Goal: Answer question/provide support: Share knowledge or assist other users

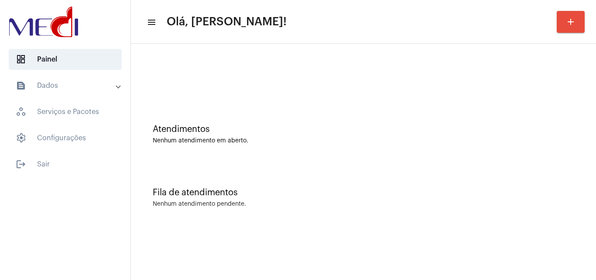
click at [214, 147] on div "Atendimentos Nenhum atendimento em aberto." at bounding box center [363, 129] width 457 height 63
click at [244, 112] on div "Atendimentos Nenhum atendimento em aberto." at bounding box center [363, 129] width 457 height 63
click at [485, 204] on div "Nenhum atendimento pendente." at bounding box center [364, 204] width 422 height 7
click at [559, 246] on mat-sidenav-content "menu Olá, Leandra! add Atendimentos Nenhum atendimento em aberto. Fila de atend…" at bounding box center [363, 140] width 465 height 280
click at [340, 150] on div "Atendimentos Nenhum atendimento em aberto." at bounding box center [363, 129] width 457 height 63
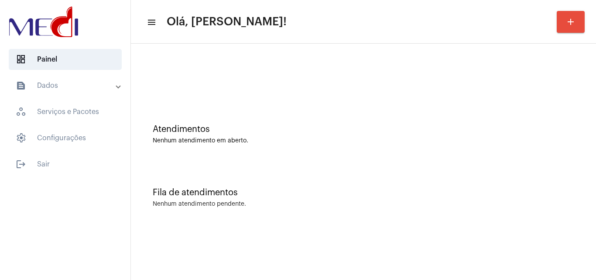
click at [373, 174] on div "Fila de atendimentos Nenhum atendimento pendente." at bounding box center [363, 193] width 457 height 63
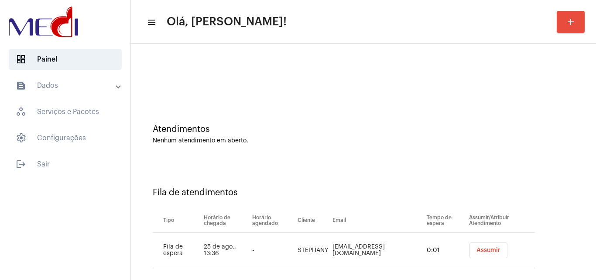
click at [483, 255] on button "Assumir" at bounding box center [489, 250] width 38 height 16
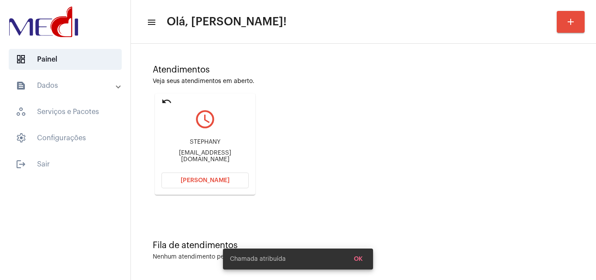
scroll to position [62, 0]
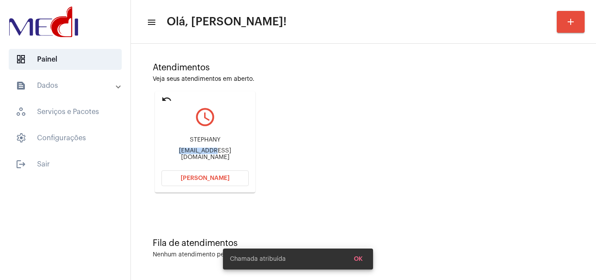
drag, startPoint x: 171, startPoint y: 155, endPoint x: 197, endPoint y: 154, distance: 26.2
click at [197, 153] on mat-card "undo query_builder STEPHANY stephanypsico.targino@hotmail.com Abrir Chamada" at bounding box center [205, 141] width 100 height 101
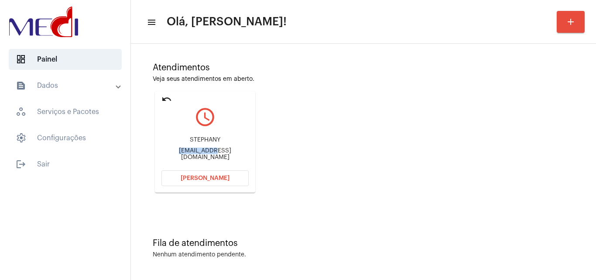
copy div "stephanypsi"
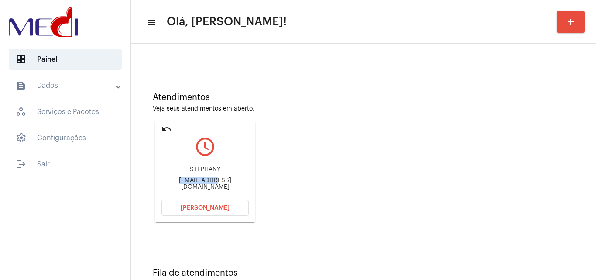
scroll to position [18, 0]
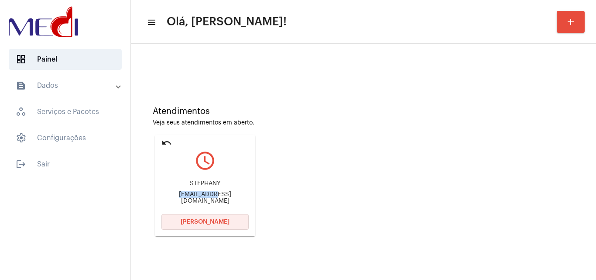
click at [228, 225] on button "Abrir Chamada" at bounding box center [205, 222] width 87 height 16
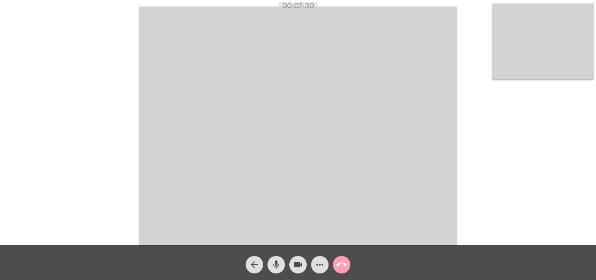
click at [341, 265] on mat-icon "call_end" at bounding box center [342, 264] width 10 height 10
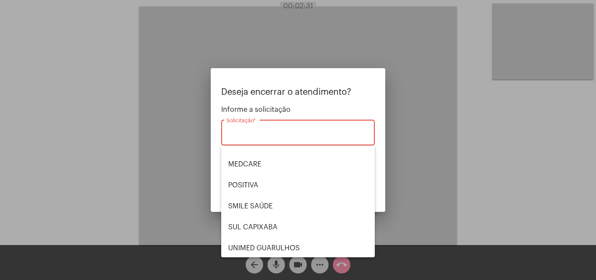
scroll to position [98, 0]
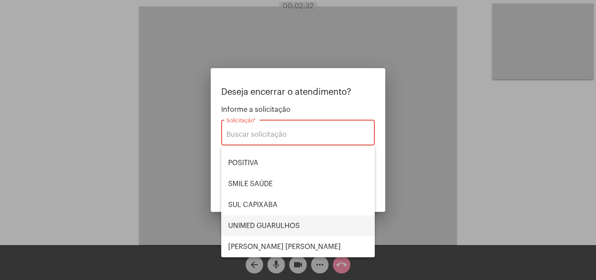
click at [275, 227] on span "UNIMED GUARULHOS" at bounding box center [298, 225] width 140 height 21
type input "UNIMED GUARULHOS"
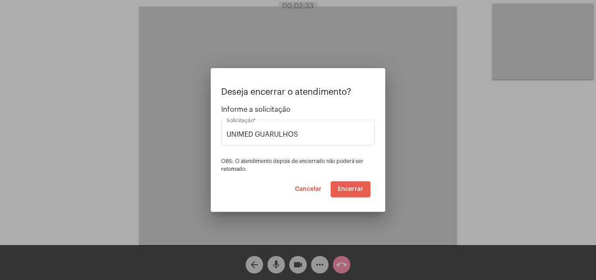
click at [350, 186] on span "Encerrar" at bounding box center [351, 189] width 26 height 6
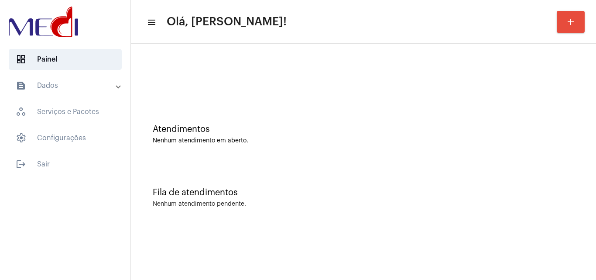
click at [241, 142] on div "Nenhum atendimento em aberto." at bounding box center [364, 141] width 422 height 7
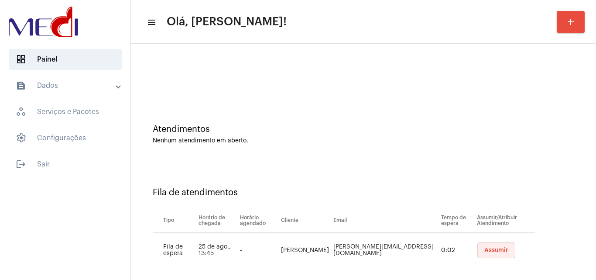
click at [496, 249] on button "Assumir" at bounding box center [497, 250] width 38 height 16
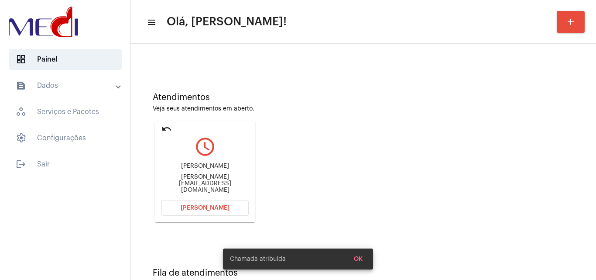
scroll to position [62, 0]
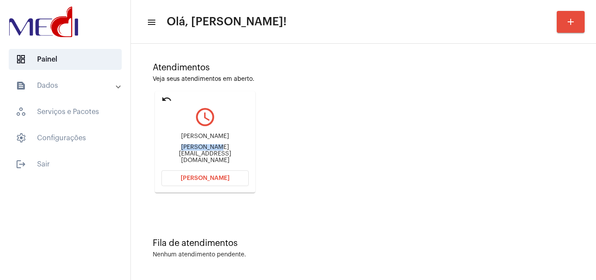
drag, startPoint x: 159, startPoint y: 152, endPoint x: 197, endPoint y: 157, distance: 38.7
click at [197, 157] on mat-card "undo query_builder Amanda amanda_alves_bitti@hotmail.com Abrir Chamada" at bounding box center [205, 141] width 100 height 101
copy div "amanda_alve"
click at [206, 177] on span "Abrir Chamada" at bounding box center [205, 178] width 49 height 6
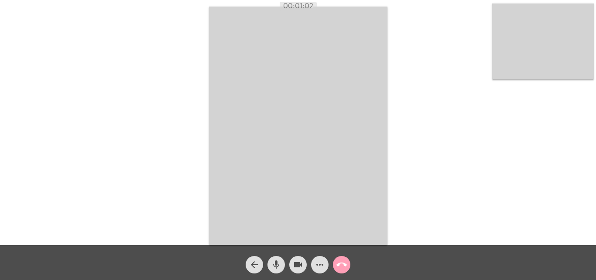
click at [344, 261] on mat-icon "call_end" at bounding box center [342, 264] width 10 height 10
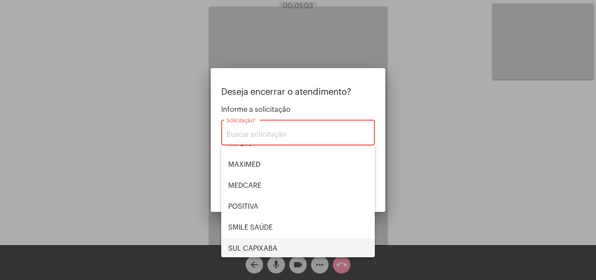
scroll to position [98, 0]
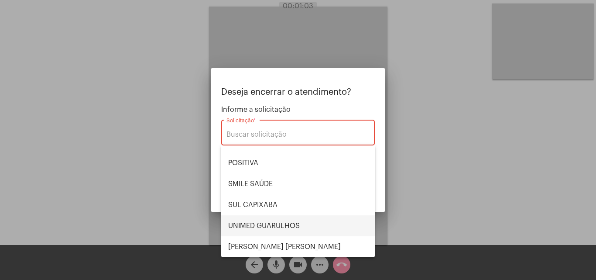
click at [294, 228] on span "UNIMED GUARULHOS" at bounding box center [298, 225] width 140 height 21
type input "UNIMED GUARULHOS"
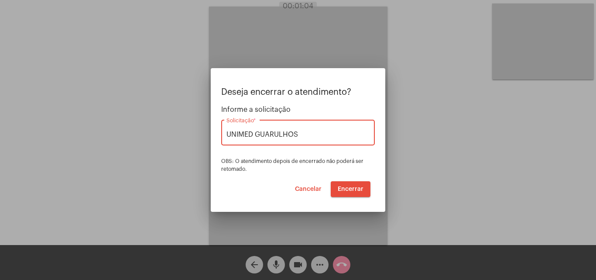
click at [356, 189] on span "Encerrar" at bounding box center [351, 189] width 26 height 6
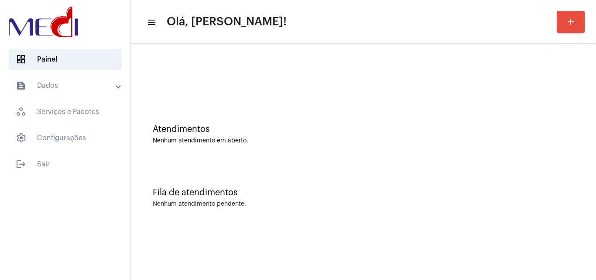
click at [230, 162] on div "Fila de atendimentos Nenhum atendimento pendente." at bounding box center [363, 193] width 457 height 63
click at [286, 205] on div "Nenhum atendimento pendente." at bounding box center [364, 204] width 422 height 7
click at [351, 206] on div "Nenhum atendimento pendente." at bounding box center [364, 204] width 422 height 7
click at [313, 193] on div "Fila de atendimentos" at bounding box center [364, 193] width 422 height 10
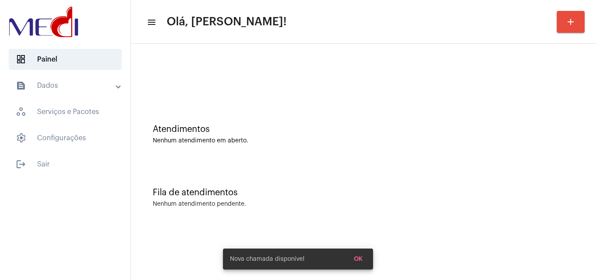
click at [404, 179] on div "Fila de atendimentos Nenhum atendimento pendente." at bounding box center [363, 193] width 457 height 63
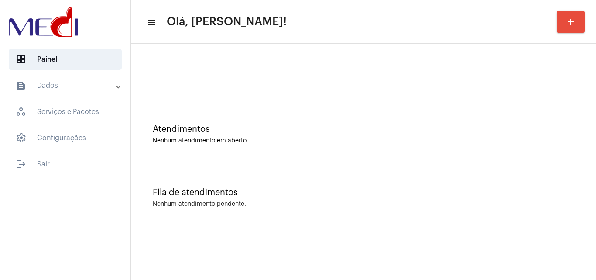
click at [322, 150] on div "Atendimentos Nenhum atendimento em aberto." at bounding box center [363, 129] width 457 height 63
click at [229, 137] on div "Atendimentos Nenhum atendimento em aberto." at bounding box center [364, 134] width 422 height 20
click at [275, 208] on div "Fila de atendimentos Nenhum atendimento pendente." at bounding box center [363, 193] width 457 height 63
click at [227, 160] on div "Atendimentos Nenhum atendimento em aberto." at bounding box center [363, 129] width 457 height 63
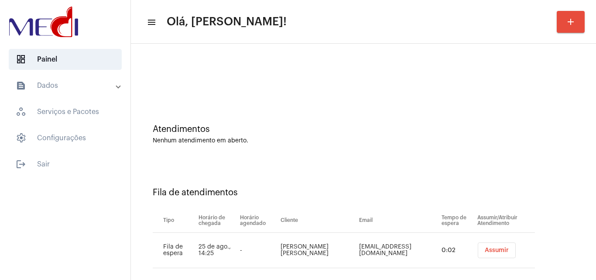
click at [490, 250] on span "Assumir" at bounding box center [497, 250] width 24 height 6
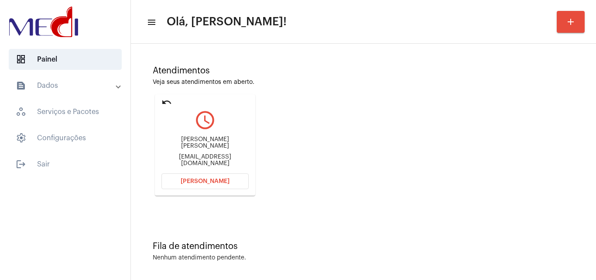
scroll to position [62, 0]
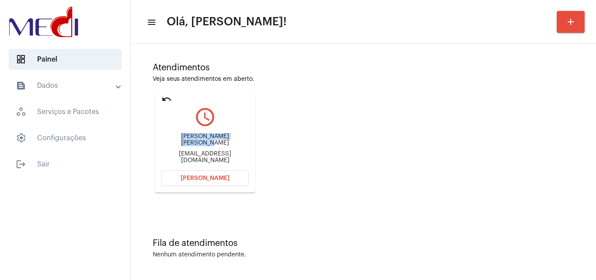
drag, startPoint x: 181, startPoint y: 141, endPoint x: 237, endPoint y: 147, distance: 56.7
click at [237, 147] on div "Gabriela Ester valandro Gabievalandro@yahoo.com.br" at bounding box center [205, 148] width 87 height 39
copy div "Gabriela Ester valandro"
drag, startPoint x: 163, startPoint y: 154, endPoint x: 202, endPoint y: 154, distance: 38.9
click at [202, 154] on div "Gabievalandro@yahoo.com.br" at bounding box center [205, 157] width 87 height 13
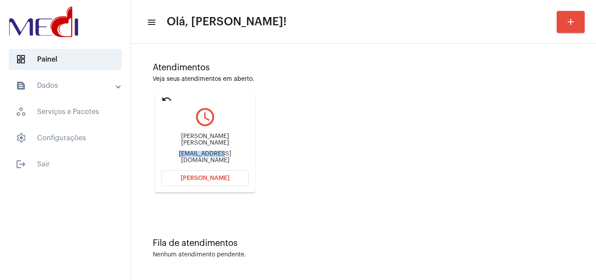
copy div "Gabievalandro"
click at [205, 176] on span "Abrir Chamada" at bounding box center [205, 178] width 49 height 6
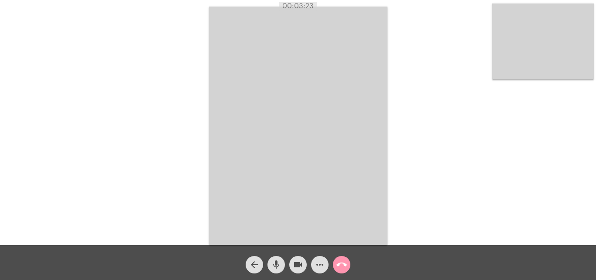
click at [344, 263] on mat-icon "call_end" at bounding box center [342, 264] width 10 height 10
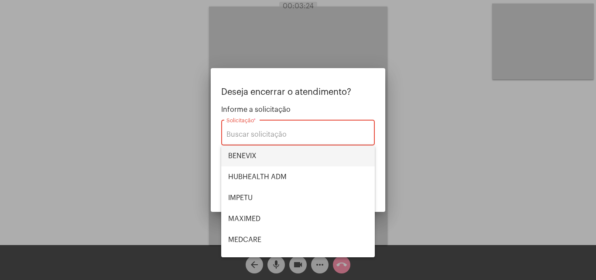
click at [310, 151] on span "BENEVIX" at bounding box center [298, 155] width 140 height 21
type input "BENEVIX"
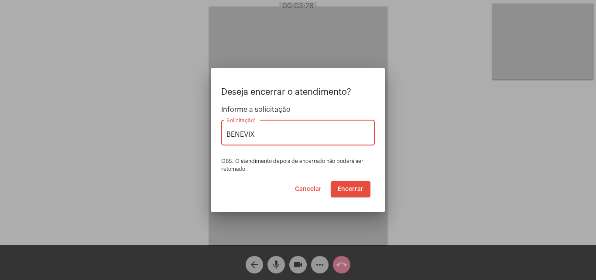
click at [351, 189] on span "Encerrar" at bounding box center [351, 189] width 26 height 6
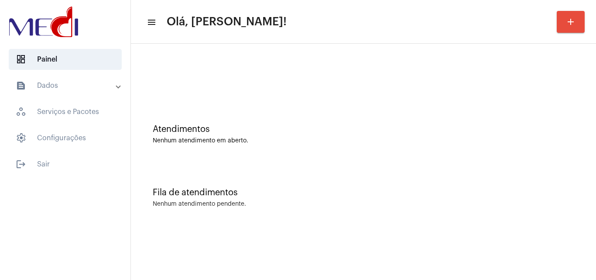
click at [413, 166] on div "Fila de atendimentos Nenhum atendimento pendente." at bounding box center [363, 193] width 457 height 63
click at [228, 90] on div at bounding box center [363, 73] width 457 height 50
click at [241, 98] on div at bounding box center [363, 73] width 457 height 50
click at [245, 234] on mat-sidenav-content "menu Olá, [PERSON_NAME]! add Atendimentos Nenhum atendimento em aberto. Fila de…" at bounding box center [363, 140] width 465 height 280
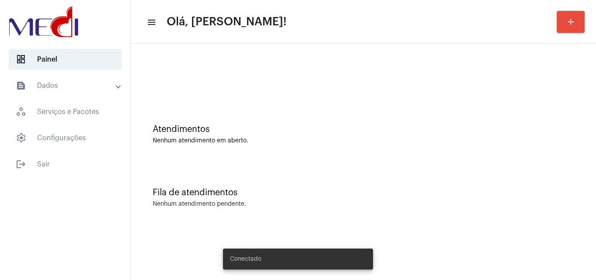
click at [288, 209] on div "Fila de atendimentos Nenhum atendimento pendente." at bounding box center [363, 193] width 457 height 63
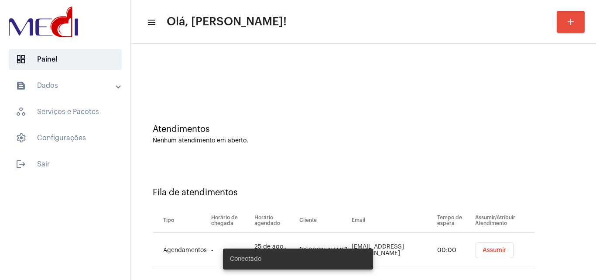
click at [486, 251] on span "Assumir" at bounding box center [495, 250] width 24 height 6
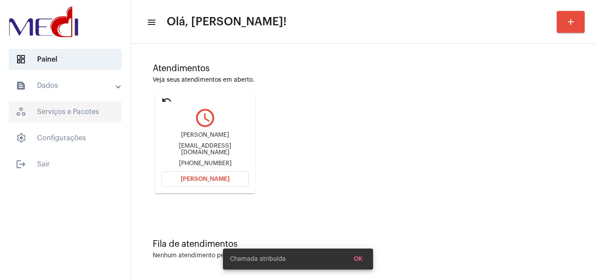
scroll to position [62, 0]
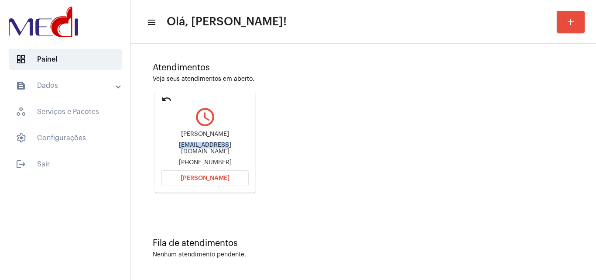
drag, startPoint x: 165, startPoint y: 148, endPoint x: 201, endPoint y: 146, distance: 36.3
click at [201, 146] on div "Elainehoritaterapias@gmail.com" at bounding box center [205, 148] width 87 height 13
drag, startPoint x: 193, startPoint y: 158, endPoint x: 239, endPoint y: 158, distance: 46.3
click at [239, 159] on div "+5519996915057" at bounding box center [205, 162] width 87 height 7
copy div "9996915057"
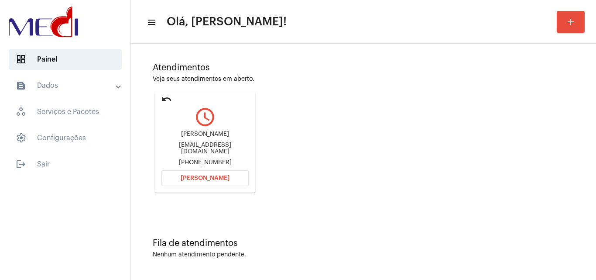
click at [268, 153] on div "Atendimentos Veja seus atendimentos em aberto. undo query_builder Elaine Elaine…" at bounding box center [363, 124] width 457 height 175
click at [200, 179] on span "Abrir Chamada" at bounding box center [205, 178] width 49 height 6
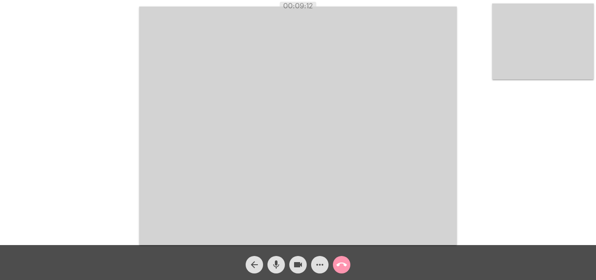
click at [337, 270] on mat-icon "call_end" at bounding box center [342, 264] width 10 height 10
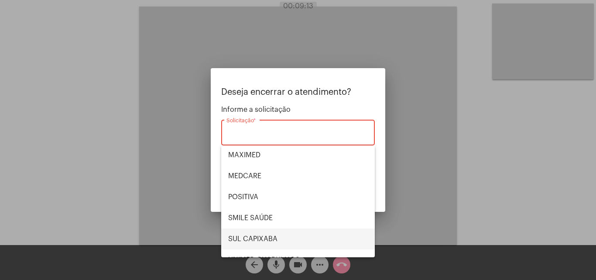
scroll to position [98, 0]
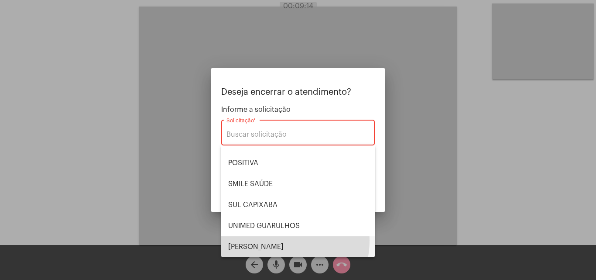
click at [272, 240] on span "[PERSON_NAME] [PERSON_NAME]" at bounding box center [298, 246] width 140 height 21
type input "[PERSON_NAME] [PERSON_NAME]"
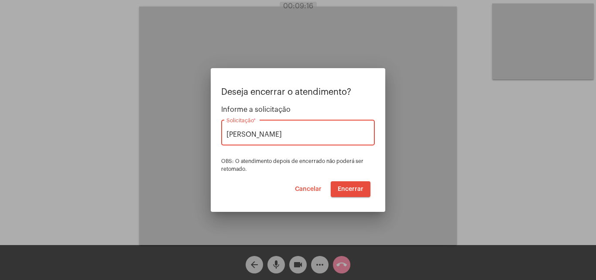
click at [353, 187] on span "Encerrar" at bounding box center [351, 189] width 26 height 6
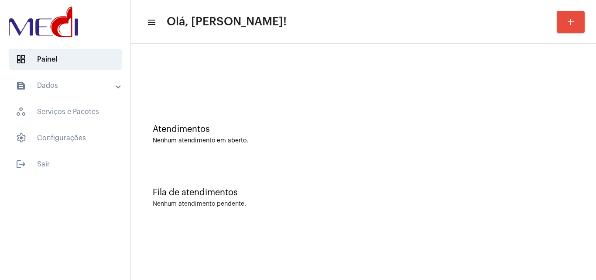
click at [350, 228] on div "Atendimentos Nenhum atendimento em aberto. Fila de atendimentos Nenhum atendime…" at bounding box center [363, 137] width 465 height 186
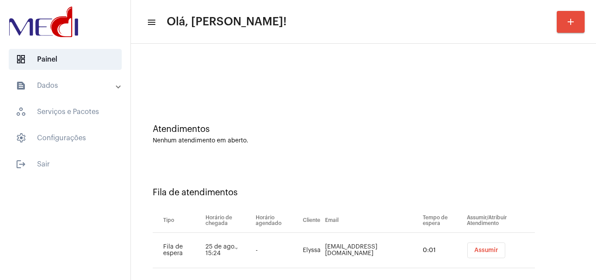
click at [475, 250] on span "Assumir" at bounding box center [487, 250] width 24 height 6
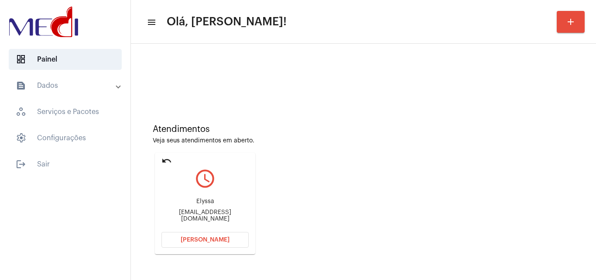
scroll to position [62, 0]
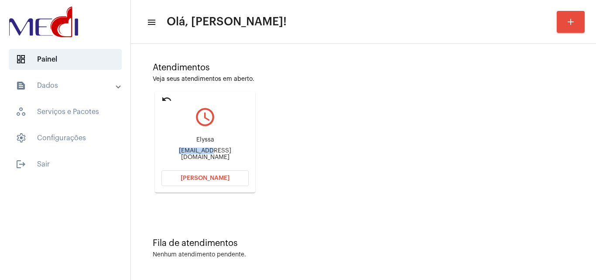
drag, startPoint x: 184, startPoint y: 153, endPoint x: 198, endPoint y: 151, distance: 13.6
click at [198, 151] on div "elyssabrunaa@gmail.com" at bounding box center [205, 154] width 87 height 13
copy div "elyssabrun"
click at [181, 179] on button "Abrir Chamada" at bounding box center [205, 178] width 87 height 16
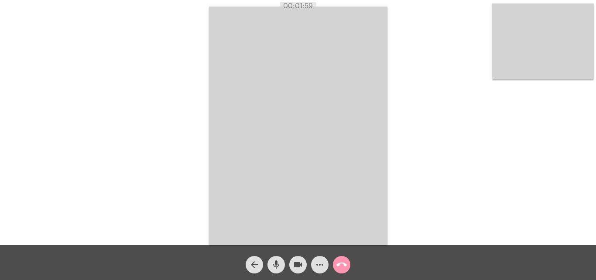
click at [341, 263] on mat-icon "call_end" at bounding box center [342, 264] width 10 height 10
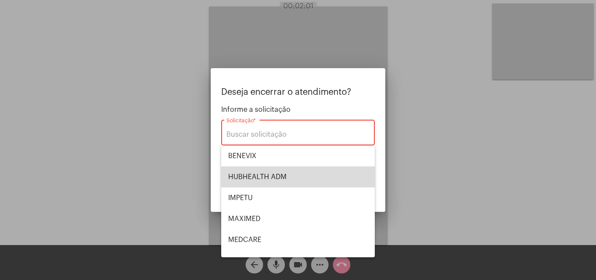
click at [299, 175] on span "HUBHEALTH ADM" at bounding box center [298, 176] width 140 height 21
type input "HUBHEALTH ADM"
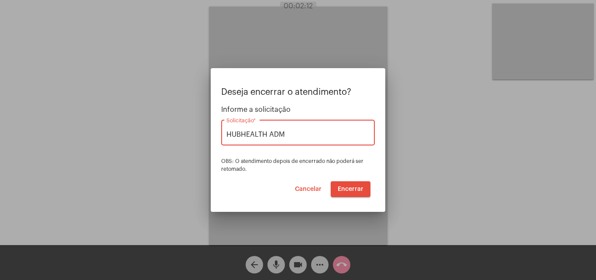
click at [350, 192] on span "Encerrar" at bounding box center [351, 189] width 26 height 6
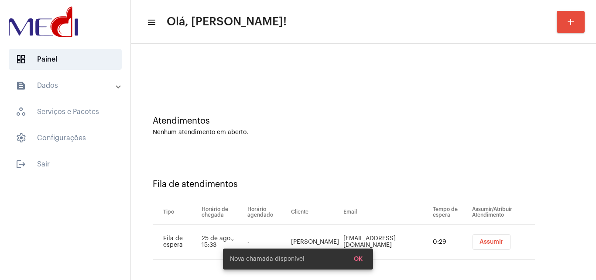
scroll to position [12, 0]
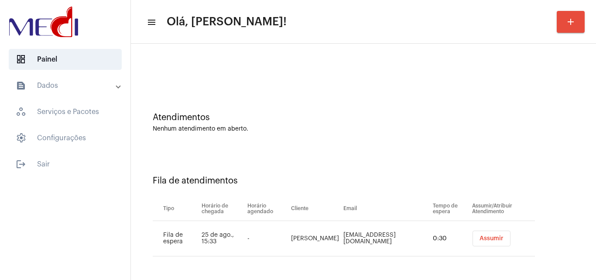
click at [489, 233] on button "Assumir" at bounding box center [492, 239] width 38 height 16
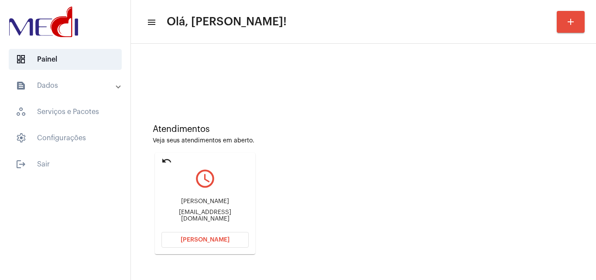
drag, startPoint x: 179, startPoint y: 203, endPoint x: 227, endPoint y: 204, distance: 48.5
click at [227, 204] on div "Diego Toledo" at bounding box center [205, 201] width 87 height 7
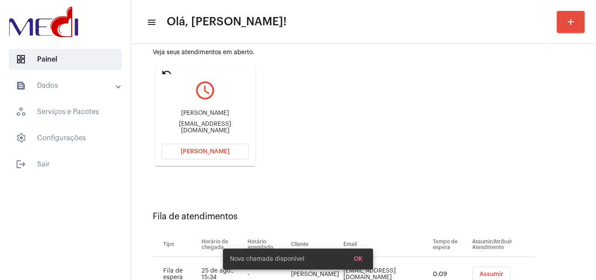
scroll to position [124, 0]
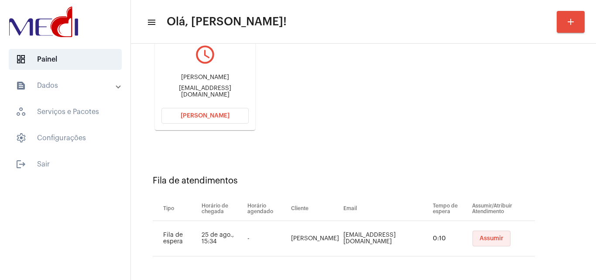
click at [480, 239] on span "Assumir" at bounding box center [492, 238] width 24 height 6
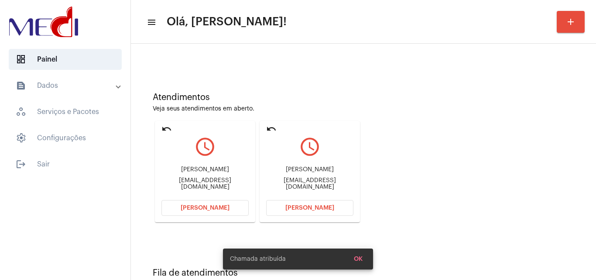
scroll to position [62, 0]
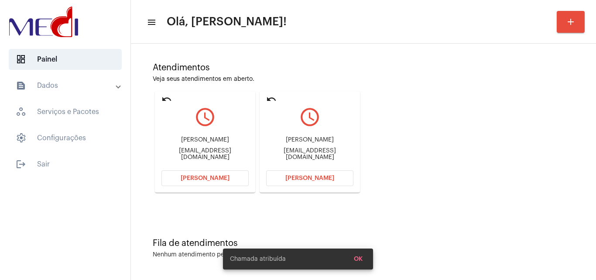
click at [327, 179] on span "Abrir Chamada" at bounding box center [310, 178] width 49 height 6
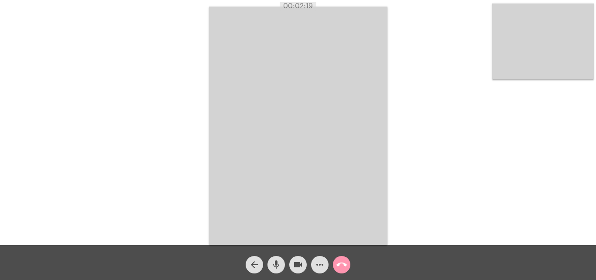
click at [343, 264] on mat-icon "call_end" at bounding box center [342, 264] width 10 height 10
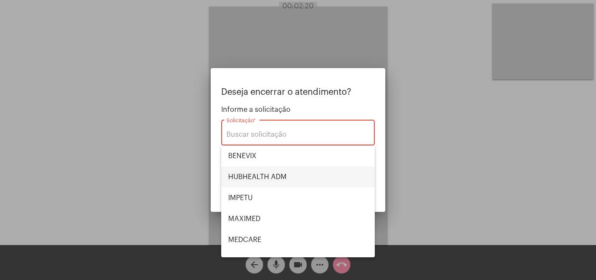
click at [281, 176] on span "HUBHEALTH ADM" at bounding box center [298, 176] width 140 height 21
type input "HUBHEALTH ADM"
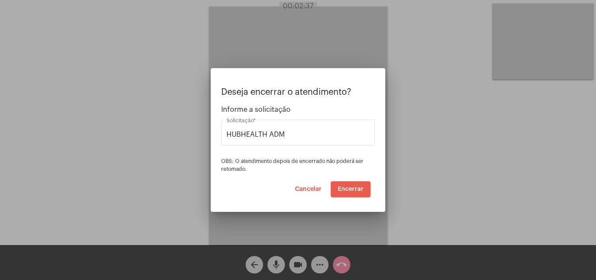
click at [351, 187] on span "Encerrar" at bounding box center [351, 189] width 26 height 6
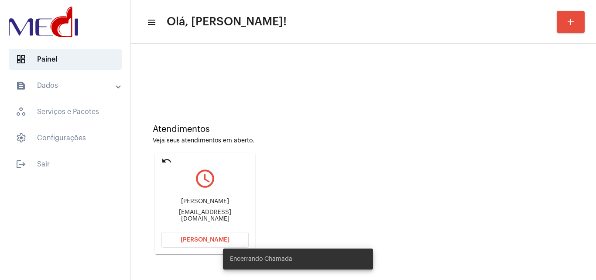
scroll to position [62, 0]
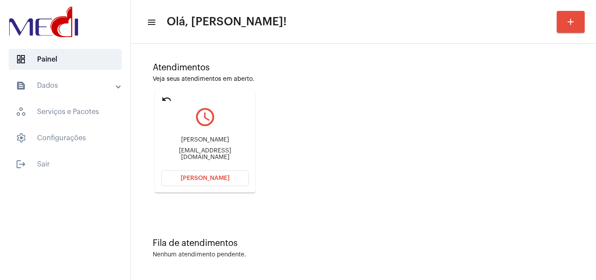
drag, startPoint x: 170, startPoint y: 151, endPoint x: 200, endPoint y: 151, distance: 29.7
click at [200, 151] on div "tati.sophia@gmail.com" at bounding box center [205, 154] width 87 height 13
copy div "tati.sophi"
click at [215, 177] on span "Abrir Chamada" at bounding box center [205, 178] width 49 height 6
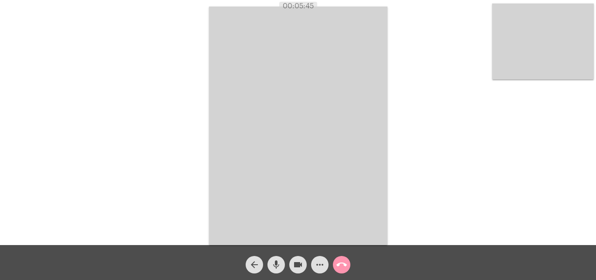
click at [342, 267] on mat-icon "call_end" at bounding box center [342, 264] width 10 height 10
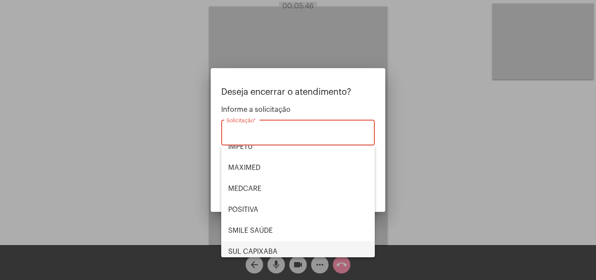
scroll to position [98, 0]
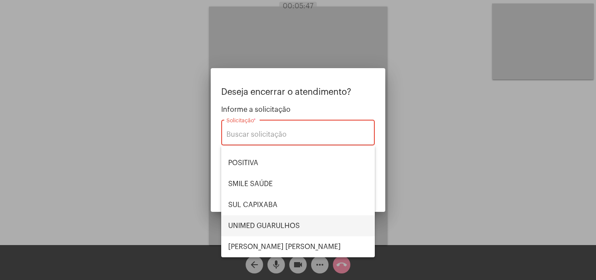
click at [289, 227] on span "UNIMED GUARULHOS" at bounding box center [298, 225] width 140 height 21
type input "UNIMED GUARULHOS"
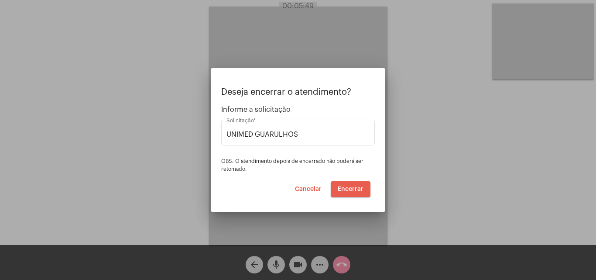
click at [347, 188] on span "Encerrar" at bounding box center [351, 189] width 26 height 6
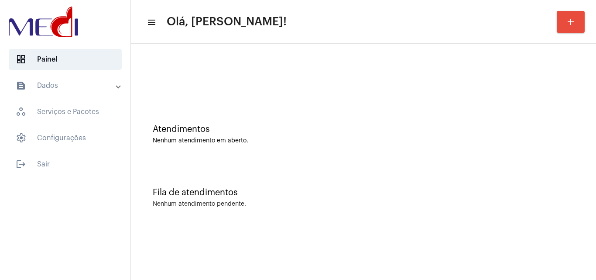
click at [253, 135] on div "Atendimentos Nenhum atendimento em aberto." at bounding box center [364, 134] width 422 height 20
drag, startPoint x: 337, startPoint y: 187, endPoint x: 342, endPoint y: 188, distance: 4.8
click at [339, 188] on div "Fila de atendimentos Nenhum atendimento pendente." at bounding box center [363, 193] width 457 height 63
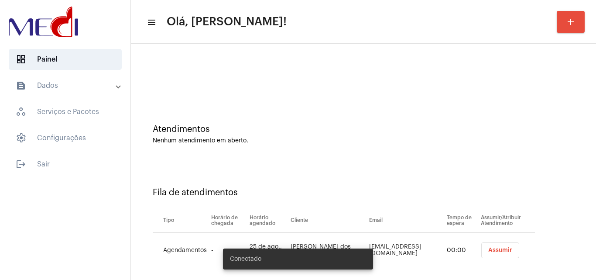
scroll to position [12, 0]
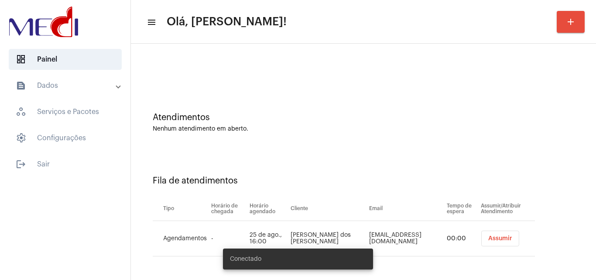
click at [500, 237] on span "Assumir" at bounding box center [501, 238] width 24 height 6
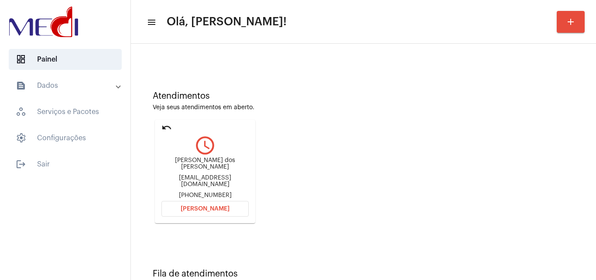
scroll to position [62, 0]
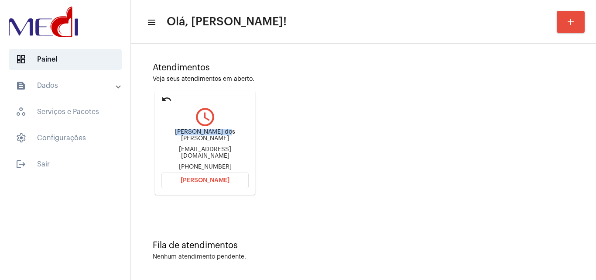
drag, startPoint x: 167, startPoint y: 131, endPoint x: 209, endPoint y: 135, distance: 42.5
click at [209, 135] on mat-card "undo query_builder Gabriel Matias dos santos de assis Celiaamaro_@hotmail.com +…" at bounding box center [205, 142] width 100 height 103
copy div "Gabriel Matias d"
click at [190, 179] on span "Abrir Chamada" at bounding box center [205, 180] width 49 height 6
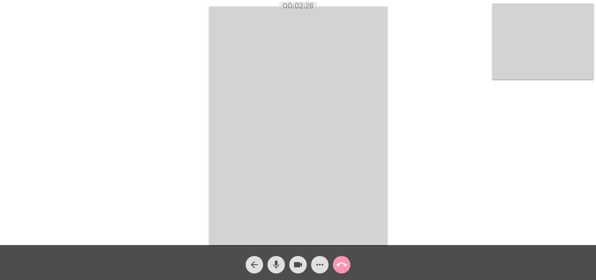
click at [344, 268] on mat-icon "call_end" at bounding box center [342, 264] width 10 height 10
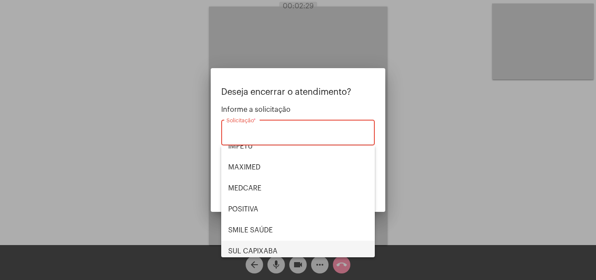
scroll to position [98, 0]
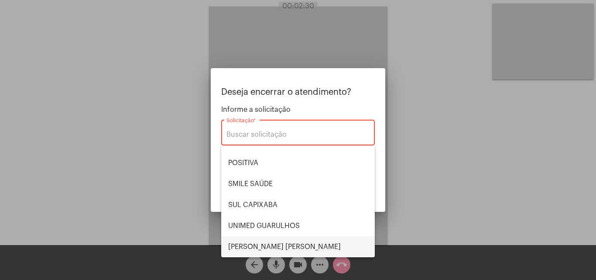
click at [264, 244] on span "[PERSON_NAME] [PERSON_NAME]" at bounding box center [298, 246] width 140 height 21
type input "[PERSON_NAME] [PERSON_NAME]"
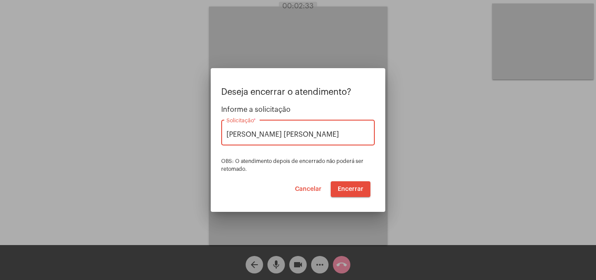
click at [344, 191] on span "Encerrar" at bounding box center [351, 189] width 26 height 6
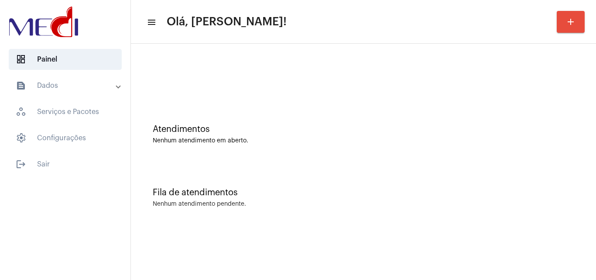
click at [290, 172] on div "Fila de atendimentos Nenhum atendimento pendente." at bounding box center [363, 193] width 457 height 63
click at [230, 144] on div "Nenhum atendimento em aberto." at bounding box center [364, 141] width 422 height 7
click at [256, 201] on div "Nenhum atendimento pendente." at bounding box center [364, 204] width 422 height 7
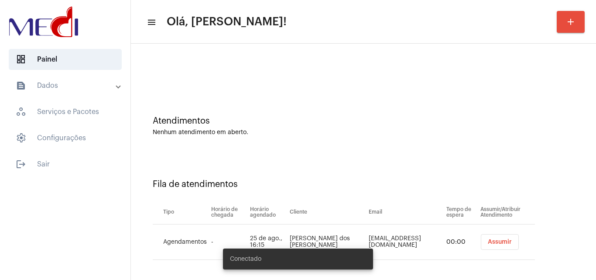
scroll to position [12, 0]
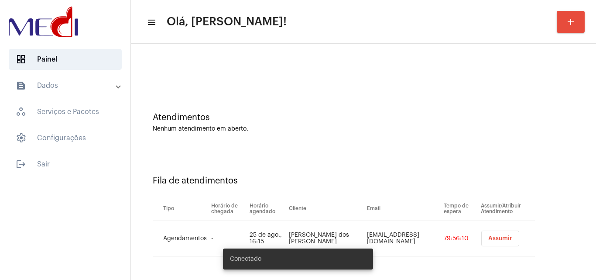
click at [482, 238] on button "Assumir" at bounding box center [501, 239] width 38 height 16
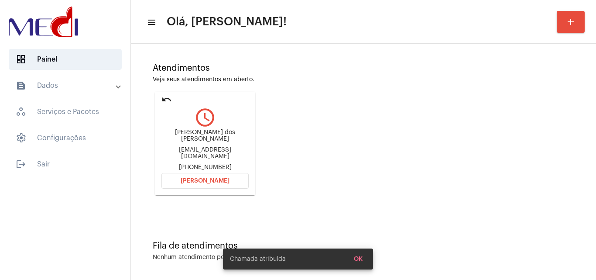
scroll to position [62, 0]
drag, startPoint x: 166, startPoint y: 137, endPoint x: 207, endPoint y: 133, distance: 41.2
click at [207, 133] on div "Célia Cristina dos Santos celiarcentregas@gmail.com +5519989465005" at bounding box center [205, 149] width 87 height 41
copy div "Célia Cristina"
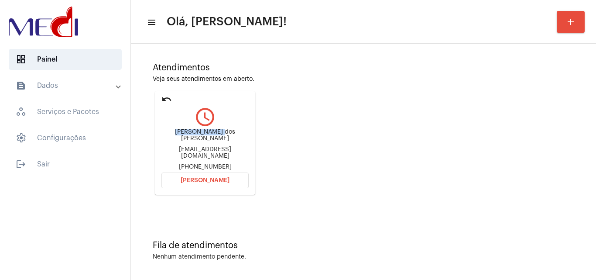
click at [197, 181] on button "Abrir Chamada" at bounding box center [205, 180] width 87 height 16
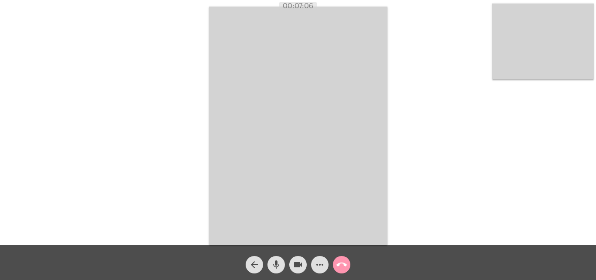
click at [344, 268] on mat-icon "call_end" at bounding box center [342, 264] width 10 height 10
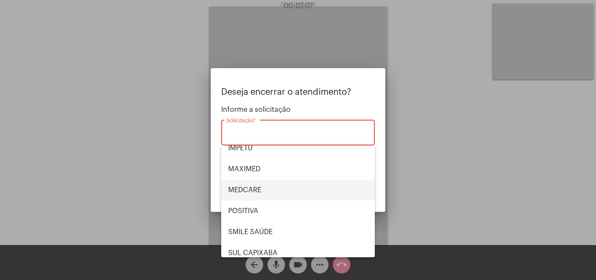
scroll to position [98, 0]
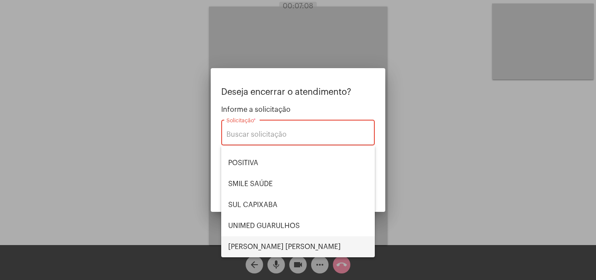
click at [268, 243] on span "VERA CRUZ" at bounding box center [298, 246] width 140 height 21
type input "VERA CRUZ"
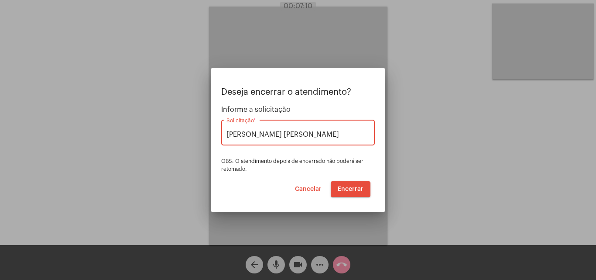
click at [347, 189] on span "Encerrar" at bounding box center [351, 189] width 26 height 6
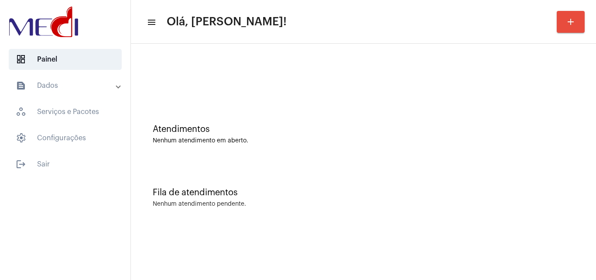
click at [270, 165] on div "Fila de atendimentos Nenhum atendimento pendente." at bounding box center [363, 193] width 457 height 63
click at [517, 235] on mat-sidenav-content "menu Olá, [PERSON_NAME]! add Atendimentos Nenhum atendimento em aberto. Fila de…" at bounding box center [363, 140] width 465 height 280
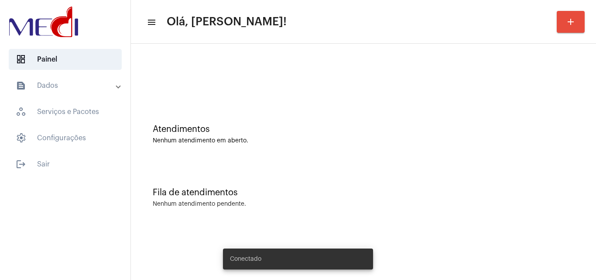
click at [305, 138] on div "Nenhum atendimento em aberto." at bounding box center [364, 141] width 422 height 7
